Goal: Task Accomplishment & Management: Use online tool/utility

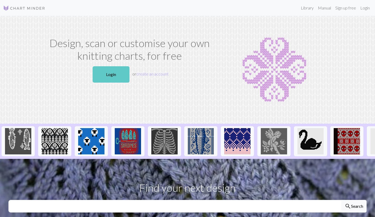
click at [109, 77] on link "Login" at bounding box center [111, 74] width 37 height 16
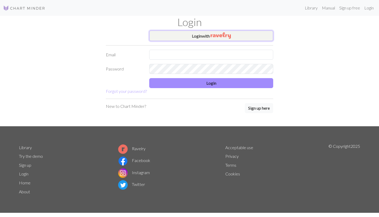
click at [167, 35] on button "Login with" at bounding box center [211, 36] width 124 height 11
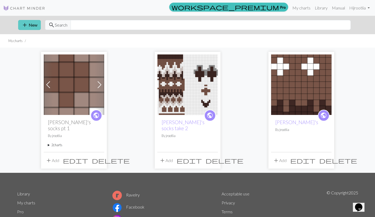
click at [34, 24] on button "add New" at bounding box center [29, 25] width 23 height 10
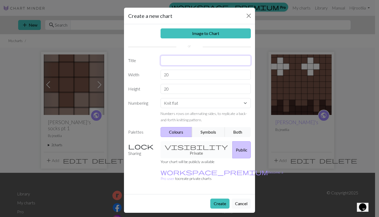
click at [198, 64] on input "text" at bounding box center [206, 61] width 91 height 10
type input "Kokanee"
click at [216, 199] on button "Create" at bounding box center [219, 204] width 19 height 10
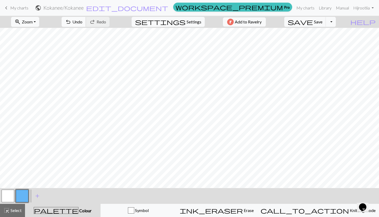
click at [82, 23] on span "Undo" at bounding box center [77, 21] width 10 height 5
click at [10, 9] on link "keyboard_arrow_left My charts" at bounding box center [15, 7] width 25 height 9
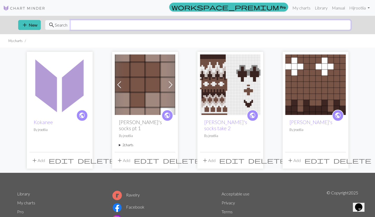
click at [92, 27] on input "text" at bounding box center [211, 25] width 280 height 10
type input "salmon"
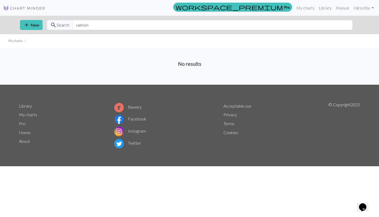
click at [28, 9] on img at bounding box center [24, 8] width 42 height 6
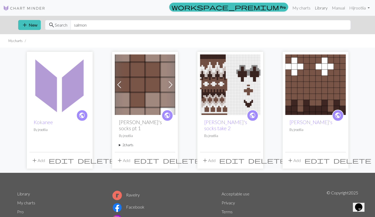
click at [322, 6] on link "Library" at bounding box center [321, 8] width 17 height 11
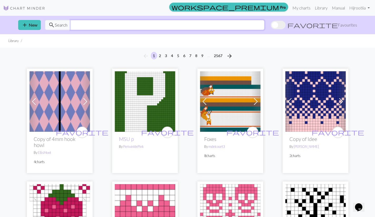
click at [131, 27] on input "text" at bounding box center [168, 25] width 194 height 10
type input "salmon"
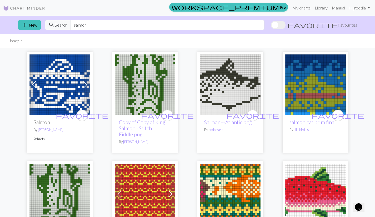
click at [237, 101] on img at bounding box center [230, 84] width 61 height 61
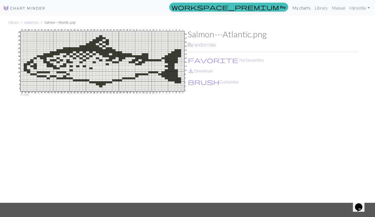
click at [301, 8] on link "My charts" at bounding box center [301, 8] width 22 height 11
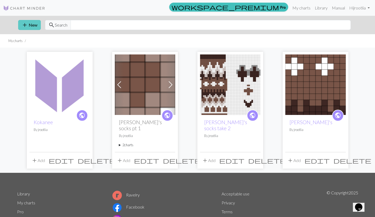
click at [32, 26] on button "add New" at bounding box center [29, 25] width 23 height 10
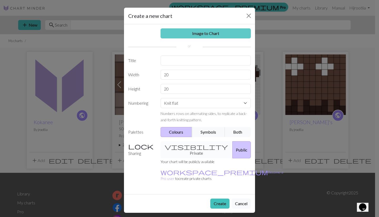
click at [203, 31] on link "Image to Chart" at bounding box center [206, 33] width 91 height 10
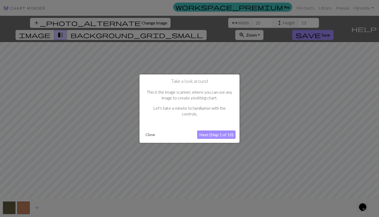
click at [225, 134] on button "Next (Step 1 of 10)" at bounding box center [216, 135] width 38 height 8
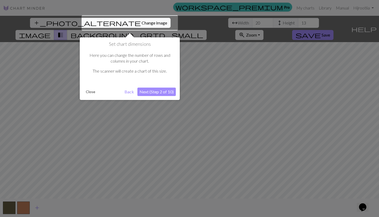
click at [158, 94] on button "Next (Step 2 of 10)" at bounding box center [156, 92] width 38 height 8
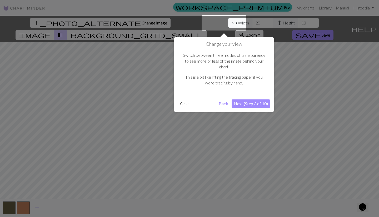
click at [243, 99] on button "Next (Step 3 of 10)" at bounding box center [251, 103] width 38 height 8
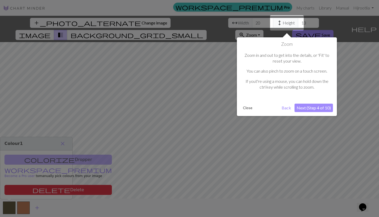
click at [307, 106] on button "Next (Step 4 of 10)" at bounding box center [313, 108] width 38 height 8
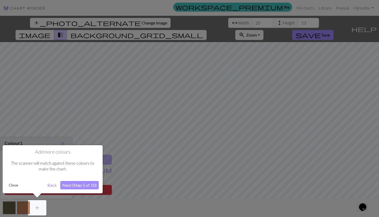
click at [85, 185] on button "Next (Step 5 of 10)" at bounding box center [79, 185] width 38 height 8
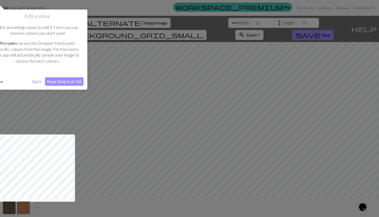
click at [66, 83] on button "Next (Step 6 of 10)" at bounding box center [64, 81] width 38 height 8
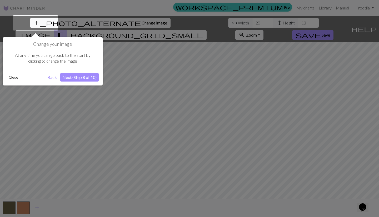
click at [71, 77] on button "Next (Step 8 of 10)" at bounding box center [79, 77] width 38 height 8
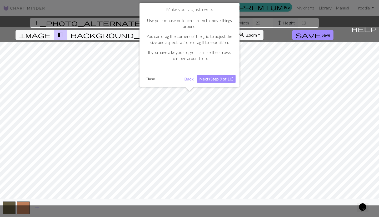
click at [211, 81] on button "Next (Step 9 of 10)" at bounding box center [216, 79] width 38 height 8
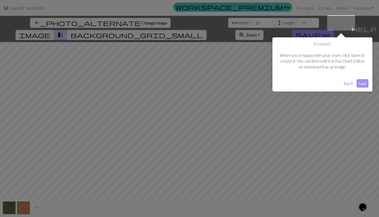
click at [367, 86] on button "Last" at bounding box center [363, 83] width 12 height 8
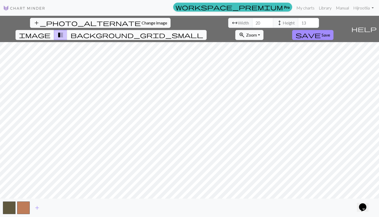
click at [203, 31] on span "background_grid_small" at bounding box center [137, 34] width 133 height 7
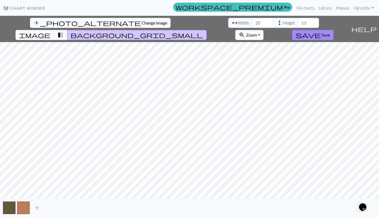
click at [64, 31] on span "transition_fade" at bounding box center [60, 34] width 6 height 7
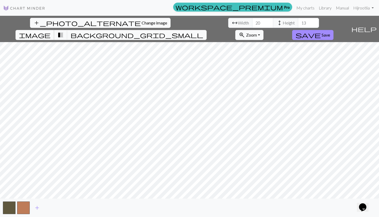
click at [51, 31] on span "image" at bounding box center [35, 34] width 32 height 7
click at [64, 31] on span "transition_fade" at bounding box center [60, 34] width 6 height 7
click at [252, 21] on input "21" at bounding box center [262, 23] width 21 height 10
click at [252, 21] on input "22" at bounding box center [262, 23] width 21 height 10
click at [252, 21] on input "23" at bounding box center [262, 23] width 21 height 10
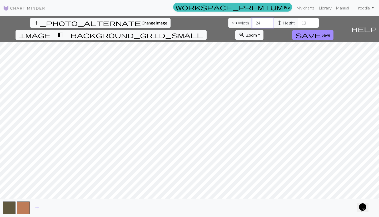
click at [252, 21] on input "24" at bounding box center [262, 23] width 21 height 10
click at [252, 21] on input "25" at bounding box center [262, 23] width 21 height 10
click at [252, 21] on input "26" at bounding box center [262, 23] width 21 height 10
type input "27"
click at [252, 21] on input "27" at bounding box center [262, 23] width 21 height 10
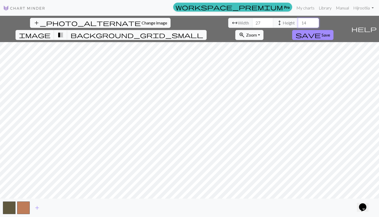
click at [298, 21] on input "14" at bounding box center [308, 23] width 21 height 10
click at [298, 21] on input "15" at bounding box center [308, 23] width 21 height 10
click at [298, 21] on input "16" at bounding box center [308, 23] width 21 height 10
click at [298, 21] on input "17" at bounding box center [308, 23] width 21 height 10
type input "18"
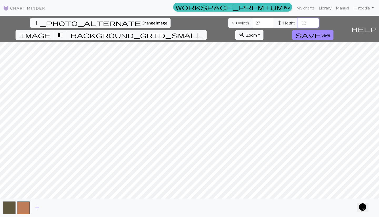
click at [298, 21] on input "18" at bounding box center [308, 23] width 21 height 10
click at [252, 24] on input "26" at bounding box center [262, 23] width 21 height 10
click at [252, 24] on input "25" at bounding box center [262, 23] width 21 height 10
click at [252, 21] on input "26" at bounding box center [262, 23] width 21 height 10
click at [252, 21] on input "27" at bounding box center [262, 23] width 21 height 10
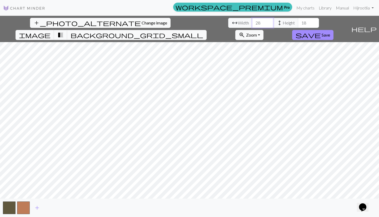
click at [252, 21] on input "28" at bounding box center [262, 23] width 21 height 10
type input "29"
click at [252, 21] on input "29" at bounding box center [262, 23] width 21 height 10
click at [298, 20] on input "19" at bounding box center [308, 23] width 21 height 10
type input "20"
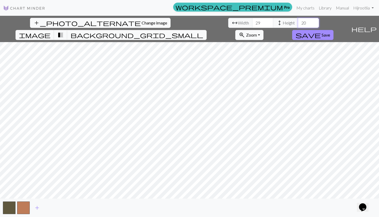
click at [298, 20] on input "20" at bounding box center [308, 23] width 21 height 10
type input "30"
click at [252, 21] on input "30" at bounding box center [262, 23] width 21 height 10
click at [67, 30] on button "transition_fade" at bounding box center [60, 35] width 13 height 10
click at [54, 30] on button "image" at bounding box center [35, 35] width 39 height 10
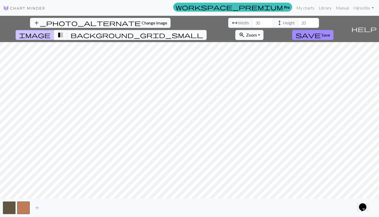
click at [54, 30] on button "image" at bounding box center [35, 35] width 39 height 10
click at [64, 31] on span "transition_fade" at bounding box center [60, 34] width 6 height 7
click at [26, 205] on button "button" at bounding box center [23, 208] width 13 height 13
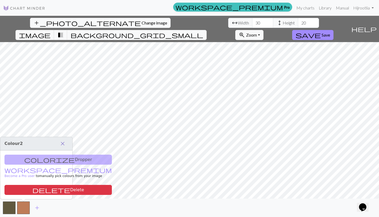
click at [65, 143] on span "close" at bounding box center [62, 143] width 6 height 7
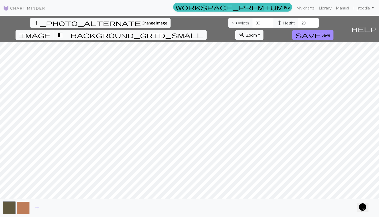
click at [25, 212] on button "button" at bounding box center [23, 208] width 13 height 13
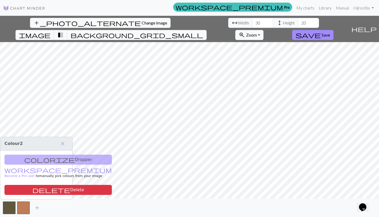
click at [38, 159] on div "colorize Dropper workspace_premium Become a Pro user to manually pick colours f…" at bounding box center [36, 175] width 72 height 49
click at [64, 144] on span "close" at bounding box center [62, 143] width 6 height 7
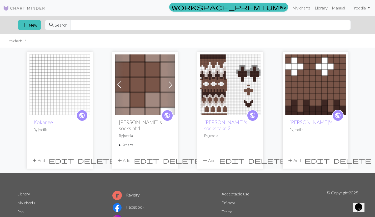
click at [52, 101] on img at bounding box center [59, 84] width 61 height 61
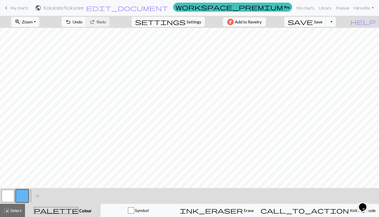
click at [207, 26] on div "zoom_in Zoom Zoom Fit all Fit width Fit height 50% 100% 150% 200% undo Undo Und…" at bounding box center [173, 22] width 347 height 12
click at [187, 21] on span "Settings" at bounding box center [194, 22] width 15 height 6
select select "aran"
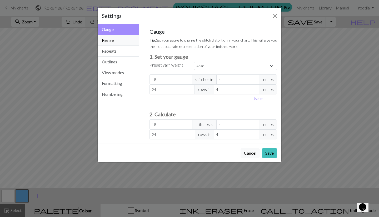
click at [126, 41] on button "Resize" at bounding box center [118, 40] width 41 height 11
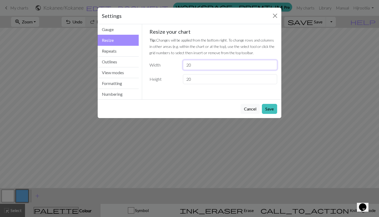
click at [205, 67] on input "20" at bounding box center [230, 65] width 94 height 10
click at [197, 81] on input "20" at bounding box center [230, 79] width 94 height 10
type input "2"
type input "50"
click at [276, 108] on button "Save" at bounding box center [269, 109] width 15 height 10
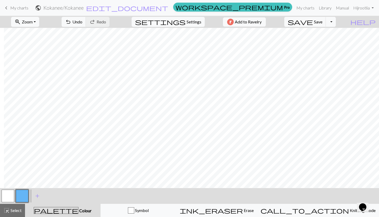
scroll to position [0, 4]
click at [39, 19] on button "zoom_in Zoom Zoom" at bounding box center [25, 22] width 28 height 10
click at [33, 62] on button "50%" at bounding box center [32, 63] width 42 height 8
click at [5, 195] on button "button" at bounding box center [8, 196] width 13 height 13
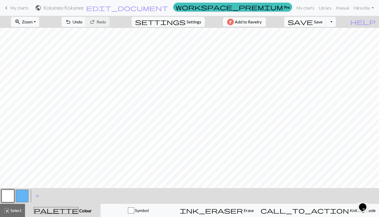
click at [24, 197] on button "button" at bounding box center [22, 196] width 13 height 13
click at [82, 22] on span "Undo" at bounding box center [77, 21] width 10 height 5
click at [39, 198] on span "add" at bounding box center [37, 195] width 6 height 7
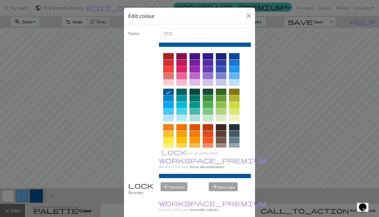
click at [168, 56] on div at bounding box center [168, 56] width 11 height 6
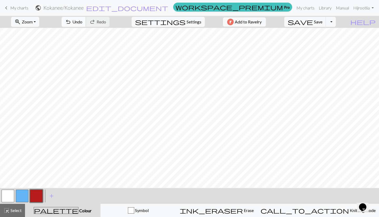
click at [71, 20] on span "undo" at bounding box center [68, 21] width 6 height 7
click at [82, 20] on span "Undo" at bounding box center [77, 21] width 10 height 5
click at [71, 23] on span "undo" at bounding box center [68, 21] width 6 height 7
click at [86, 22] on button "undo Undo Undo" at bounding box center [74, 22] width 24 height 10
click at [71, 24] on span "undo" at bounding box center [68, 21] width 6 height 7
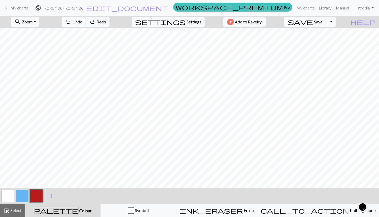
click at [86, 22] on button "undo Undo Undo" at bounding box center [74, 22] width 24 height 10
click at [38, 194] on button "button" at bounding box center [36, 196] width 13 height 13
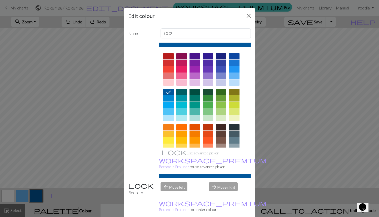
click at [166, 57] on div at bounding box center [168, 56] width 11 height 6
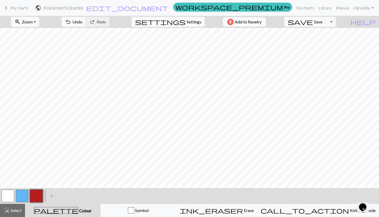
click at [25, 196] on button "button" at bounding box center [22, 196] width 13 height 13
click at [37, 195] on button "button" at bounding box center [36, 196] width 13 height 13
click at [82, 22] on span "Undo" at bounding box center [77, 21] width 10 height 5
click at [82, 23] on span "Undo" at bounding box center [77, 21] width 10 height 5
click at [82, 24] on span "Undo" at bounding box center [77, 21] width 10 height 5
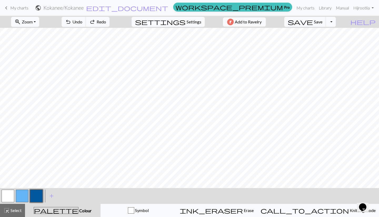
click at [38, 194] on button "button" at bounding box center [36, 196] width 13 height 13
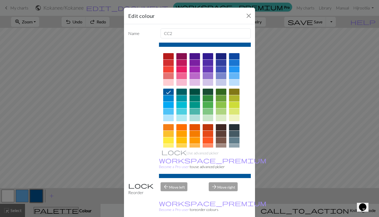
click at [167, 59] on div at bounding box center [168, 56] width 11 height 6
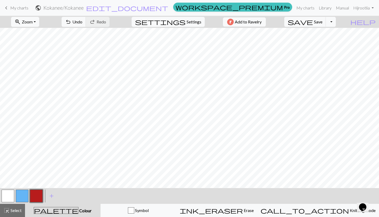
click at [27, 194] on button "button" at bounding box center [22, 196] width 13 height 13
click at [38, 198] on button "button" at bounding box center [36, 196] width 13 height 13
click at [11, 195] on button "button" at bounding box center [8, 196] width 13 height 13
click at [22, 195] on button "button" at bounding box center [22, 196] width 13 height 13
click at [52, 197] on span "add" at bounding box center [51, 195] width 6 height 7
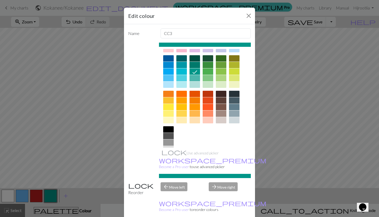
scroll to position [33, 0]
click at [221, 59] on div at bounding box center [221, 59] width 11 height 6
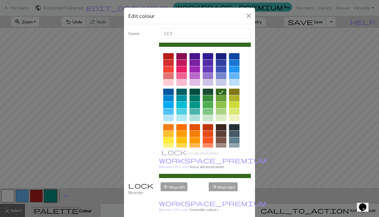
scroll to position [0, 0]
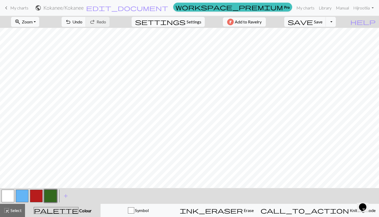
click at [36, 193] on button "button" at bounding box center [36, 196] width 13 height 13
click at [26, 196] on button "button" at bounding box center [22, 196] width 13 height 13
click at [9, 198] on button "button" at bounding box center [8, 196] width 13 height 13
click at [86, 23] on button "undo Undo Undo" at bounding box center [74, 22] width 24 height 10
click at [67, 198] on span "add" at bounding box center [66, 195] width 6 height 7
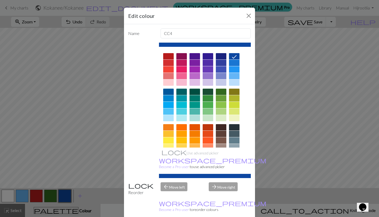
click at [221, 141] on div at bounding box center [221, 140] width 11 height 6
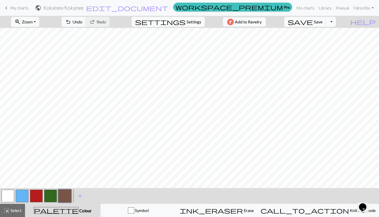
click at [8, 193] on button "button" at bounding box center [8, 196] width 13 height 13
click at [86, 23] on button "undo Undo Undo" at bounding box center [74, 22] width 24 height 10
click at [40, 196] on button "button" at bounding box center [36, 196] width 13 height 13
click at [64, 195] on button "button" at bounding box center [64, 196] width 13 height 13
click at [326, 24] on button "save Save Save" at bounding box center [305, 22] width 42 height 10
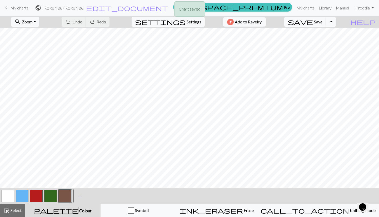
click at [9, 8] on div "Chart saved" at bounding box center [189, 10] width 379 height 21
click at [6, 7] on span "keyboard_arrow_left" at bounding box center [6, 7] width 6 height 7
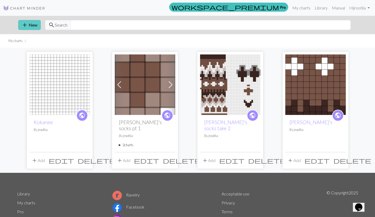
click at [31, 23] on button "add New" at bounding box center [29, 25] width 23 height 10
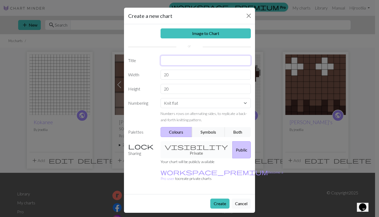
click at [170, 62] on input "text" at bounding box center [206, 61] width 91 height 10
type input "Sockeye Salmon"
click at [173, 91] on input "20" at bounding box center [206, 89] width 91 height 10
type input "2"
